Goal: Information Seeking & Learning: Learn about a topic

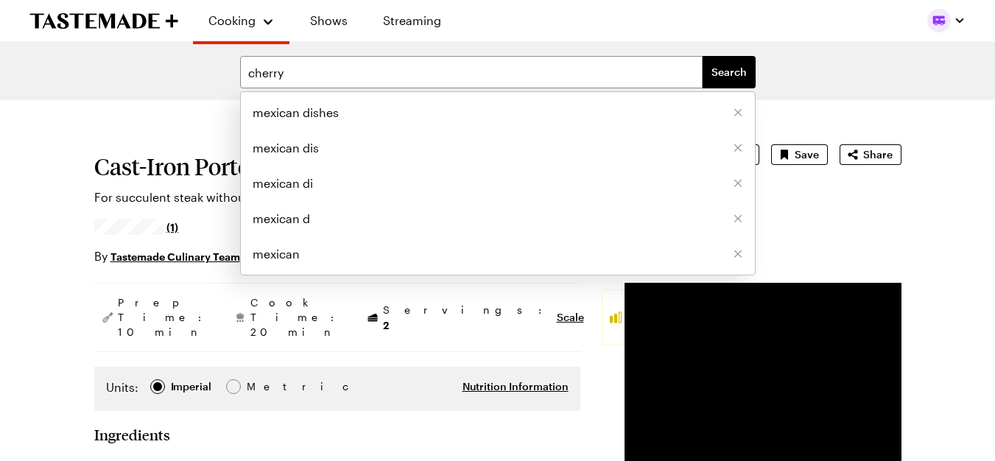
type input "cherry"
click at [703, 56] on button "Search" at bounding box center [729, 72] width 53 height 32
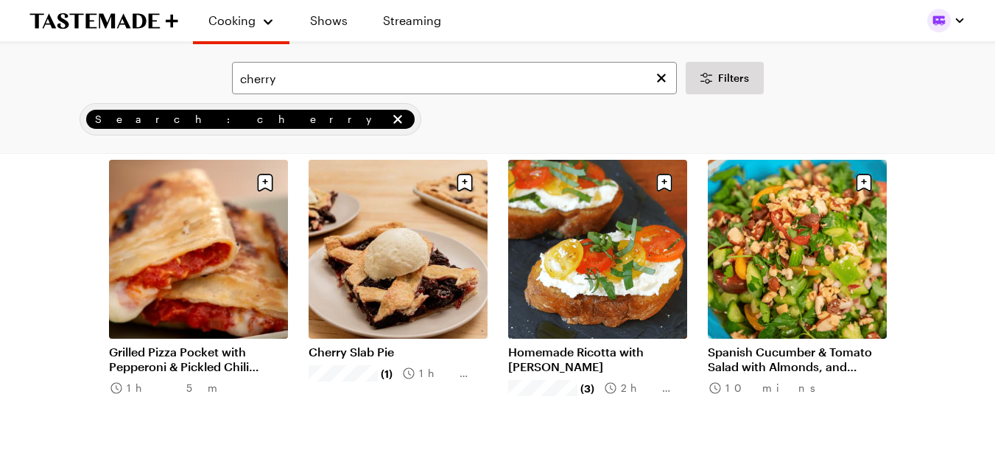
scroll to position [1002, 0]
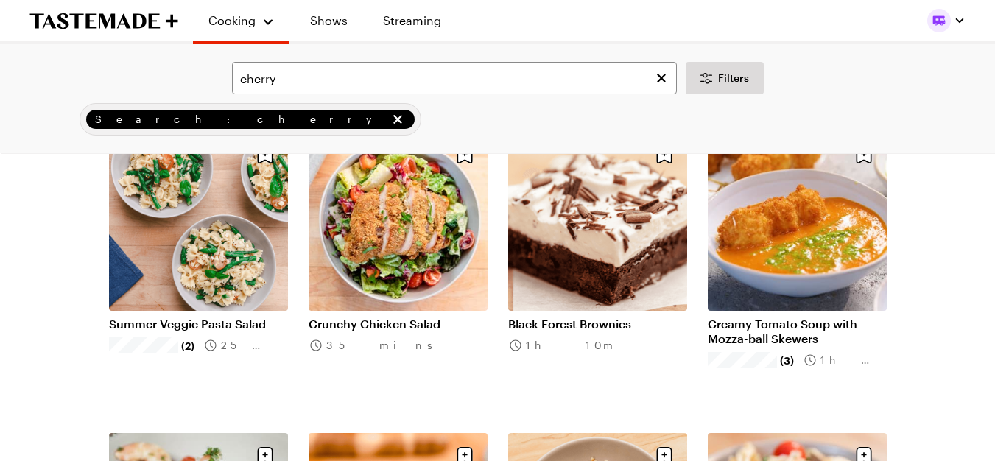
scroll to position [0, 6]
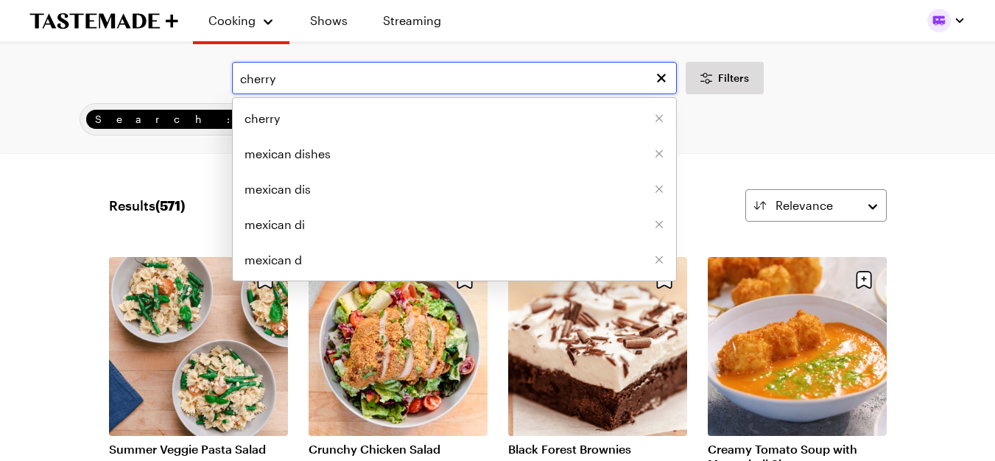
click at [276, 81] on input "cherry" at bounding box center [454, 78] width 445 height 32
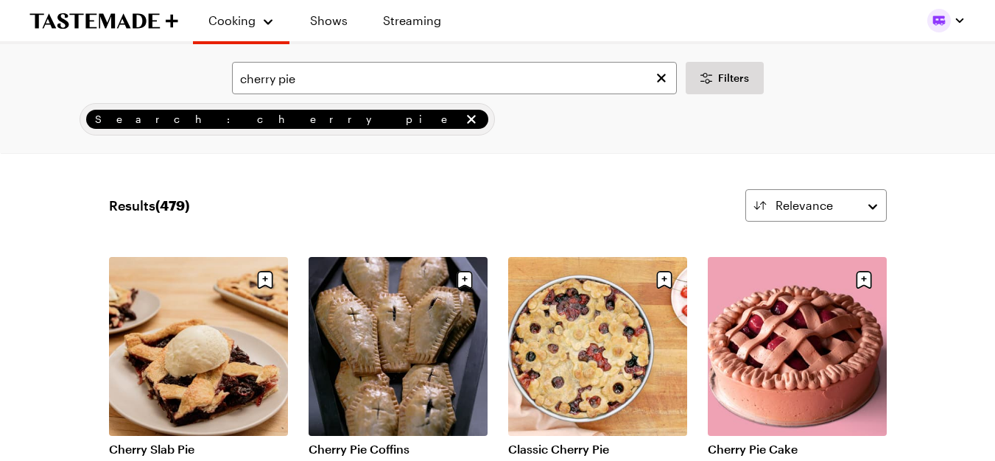
click at [350, 141] on div "cherry pie Filters Search: cherry pie Search" at bounding box center [497, 98] width 995 height 109
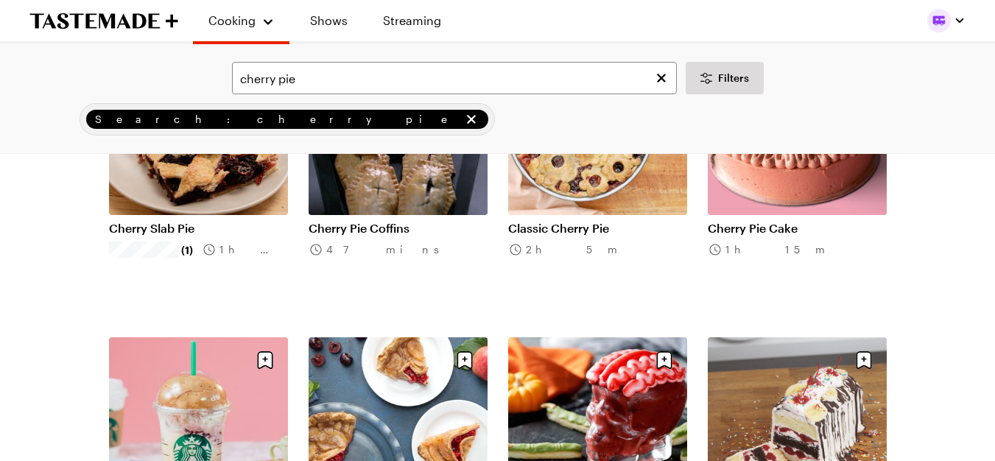
scroll to position [222, 0]
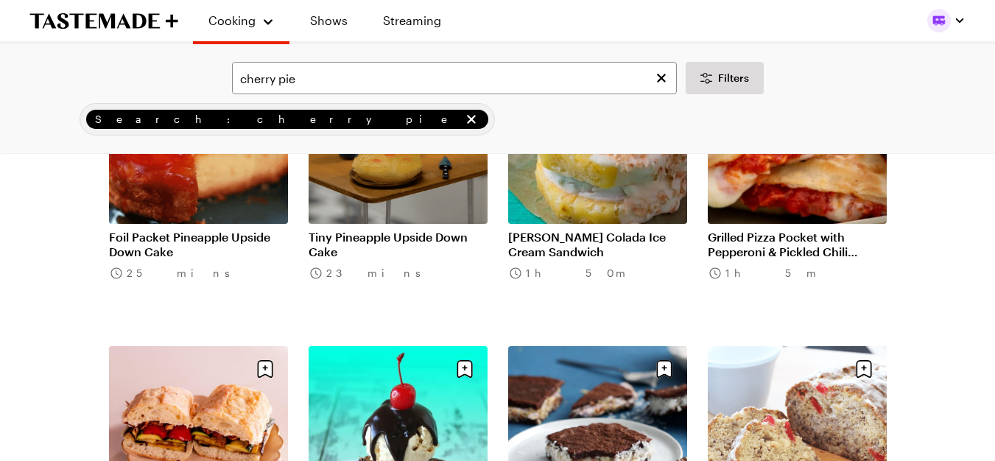
scroll to position [1117, 0]
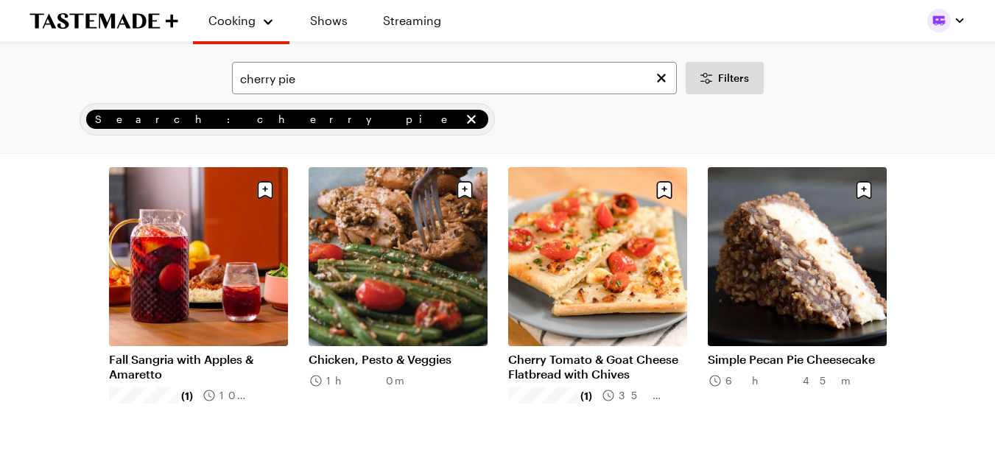
scroll to position [2802, 0]
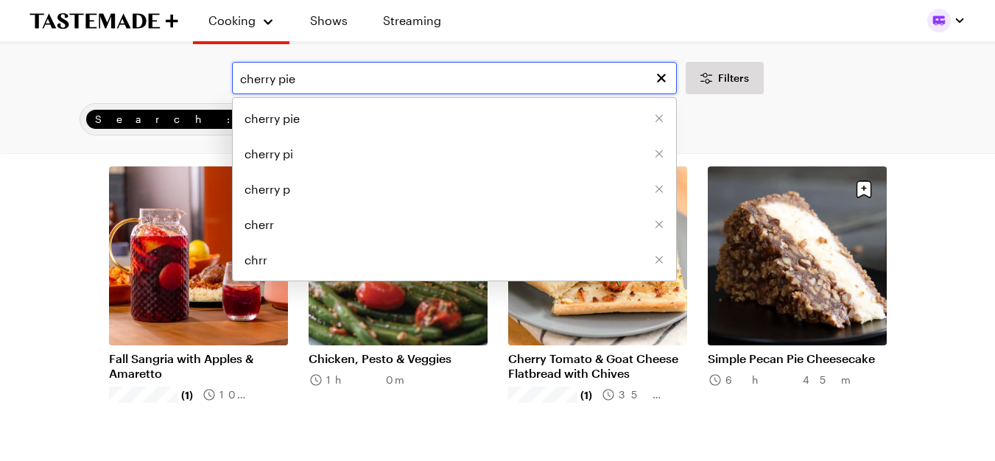
click at [316, 73] on input "cherry pie" at bounding box center [454, 78] width 445 height 32
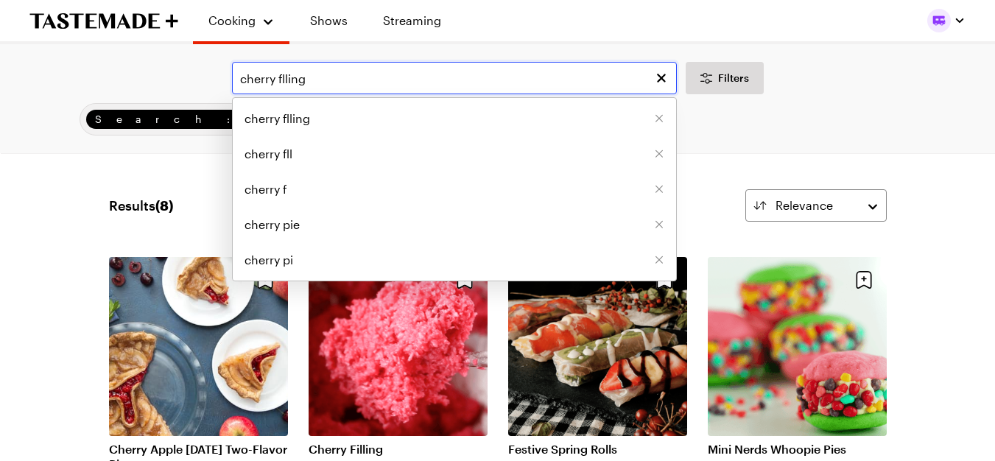
type input "cherry flling"
